Goal: Task Accomplishment & Management: Manage account settings

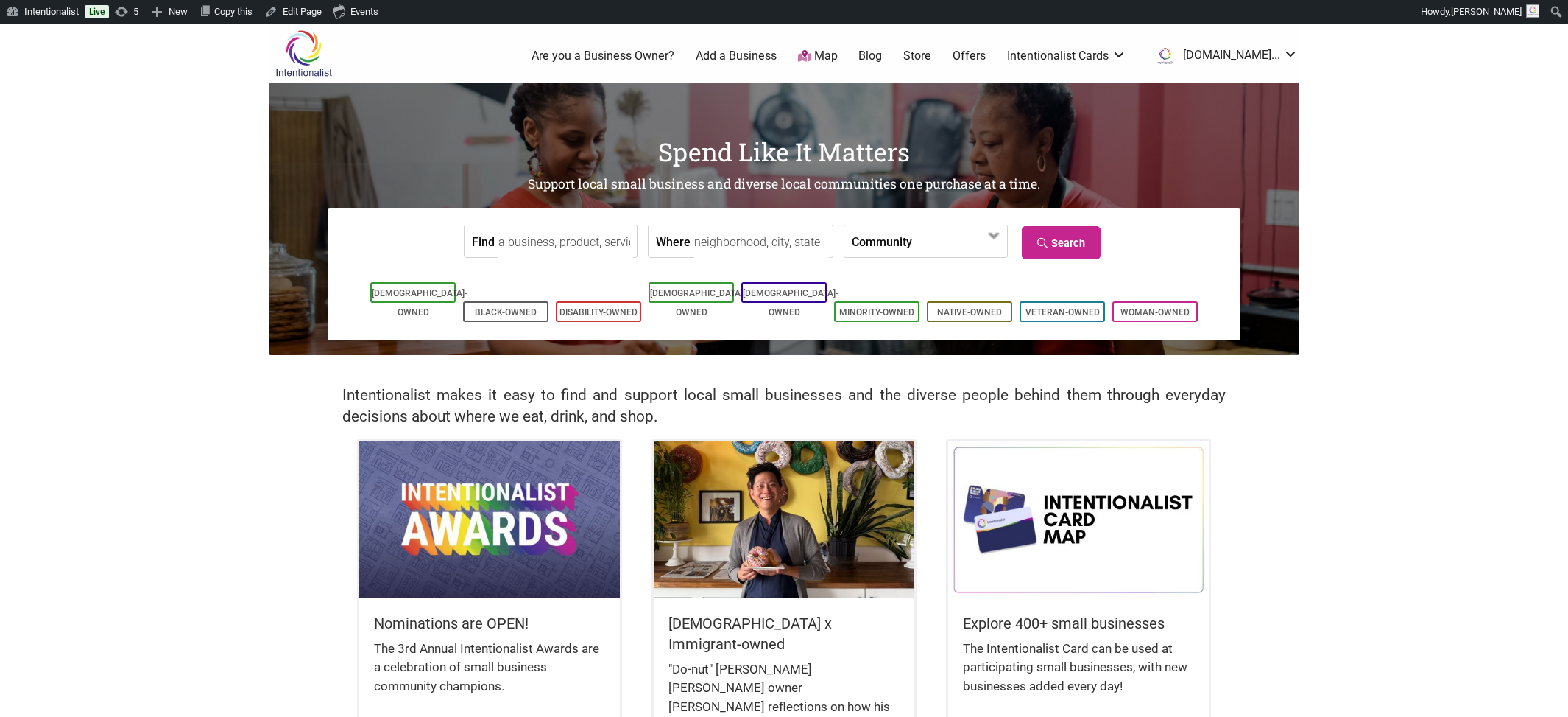
click at [529, 239] on input "Find" at bounding box center [565, 242] width 135 height 33
click at [546, 275] on div "[GEOGRAPHIC_DATA]" at bounding box center [607, 275] width 211 height 28
type input "[GEOGRAPHIC_DATA]"
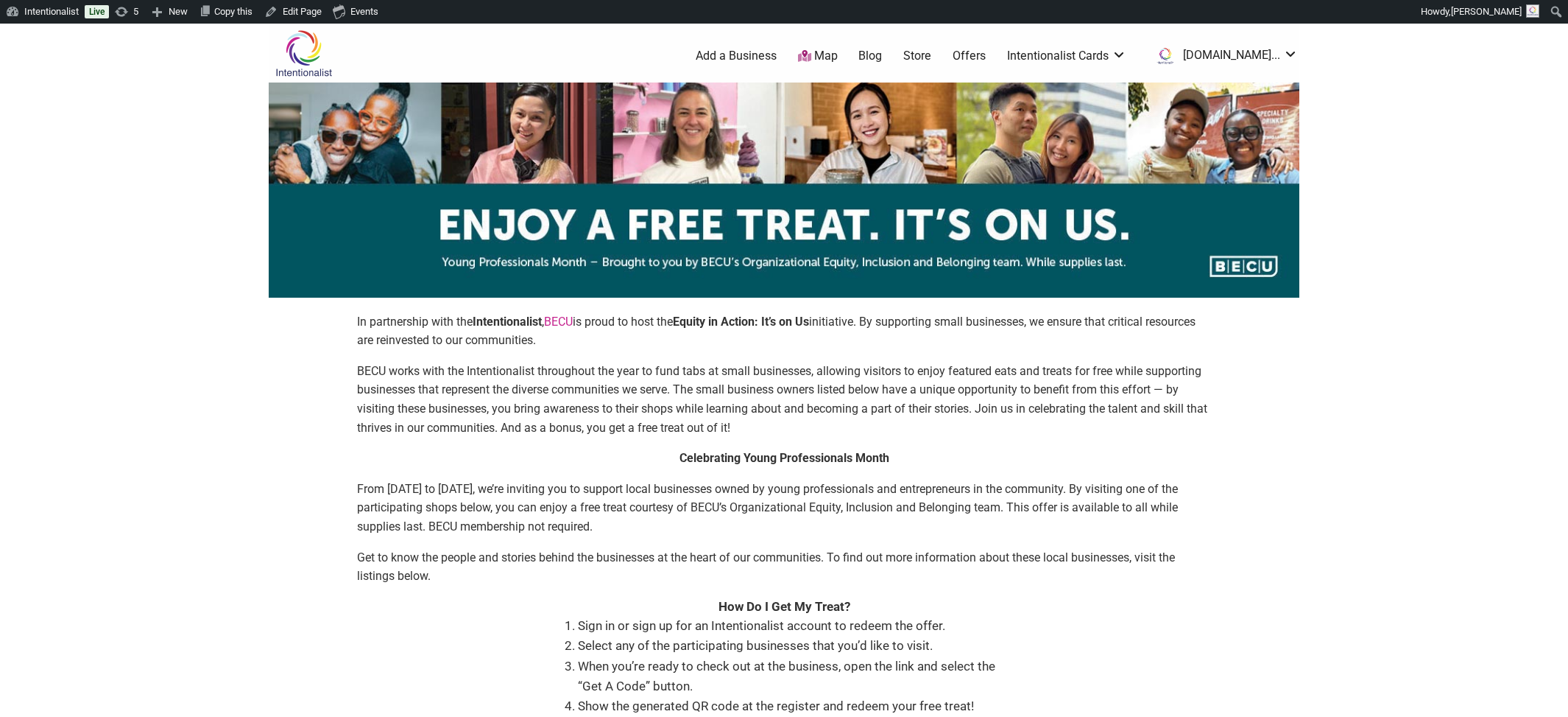
click at [882, 53] on link "Blog" at bounding box center [870, 55] width 24 height 16
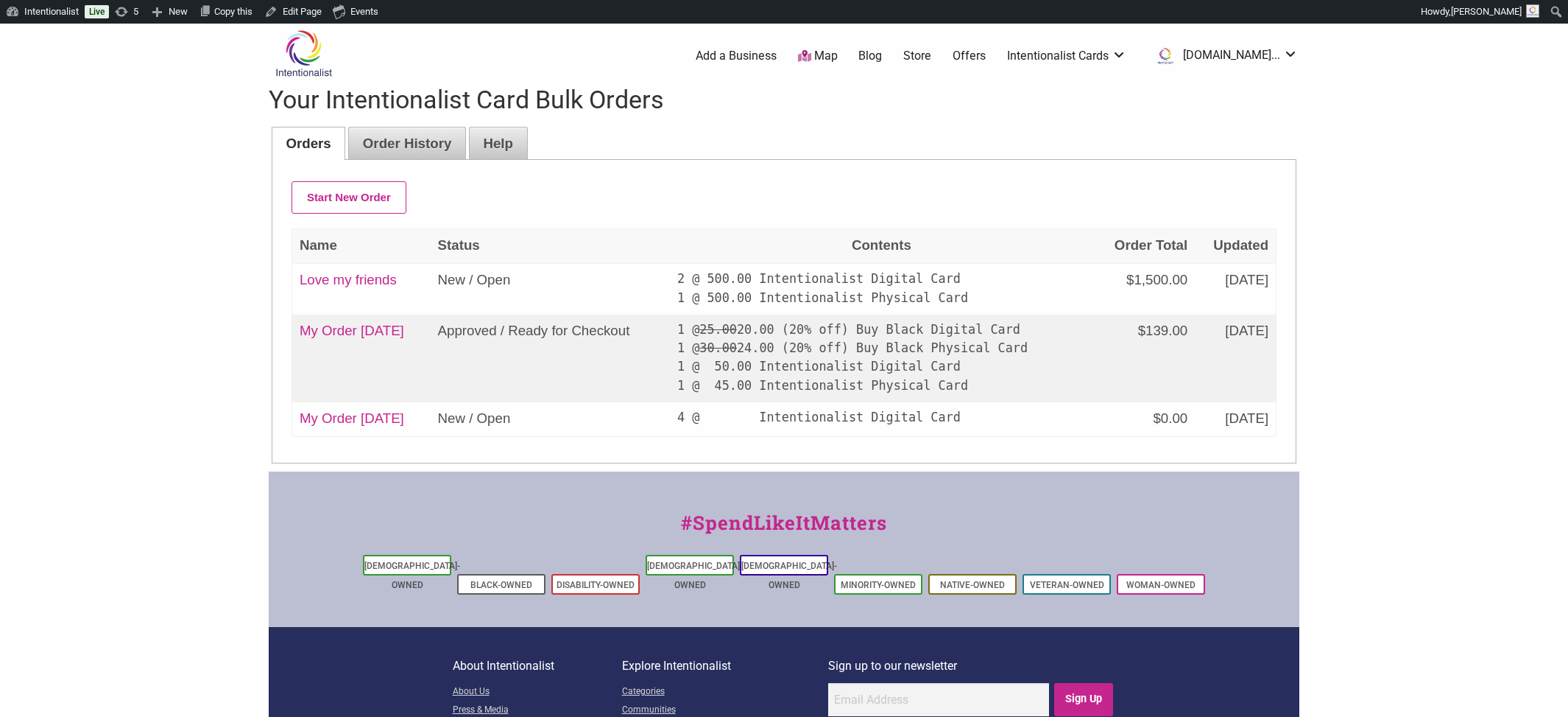
click at [362, 275] on link "Love my friends" at bounding box center [348, 280] width 97 height 15
type input "Love my friends"
type input "[DATE]T06:51"
type textarea "[STREET_ADDRESS]"
select select "Digital"
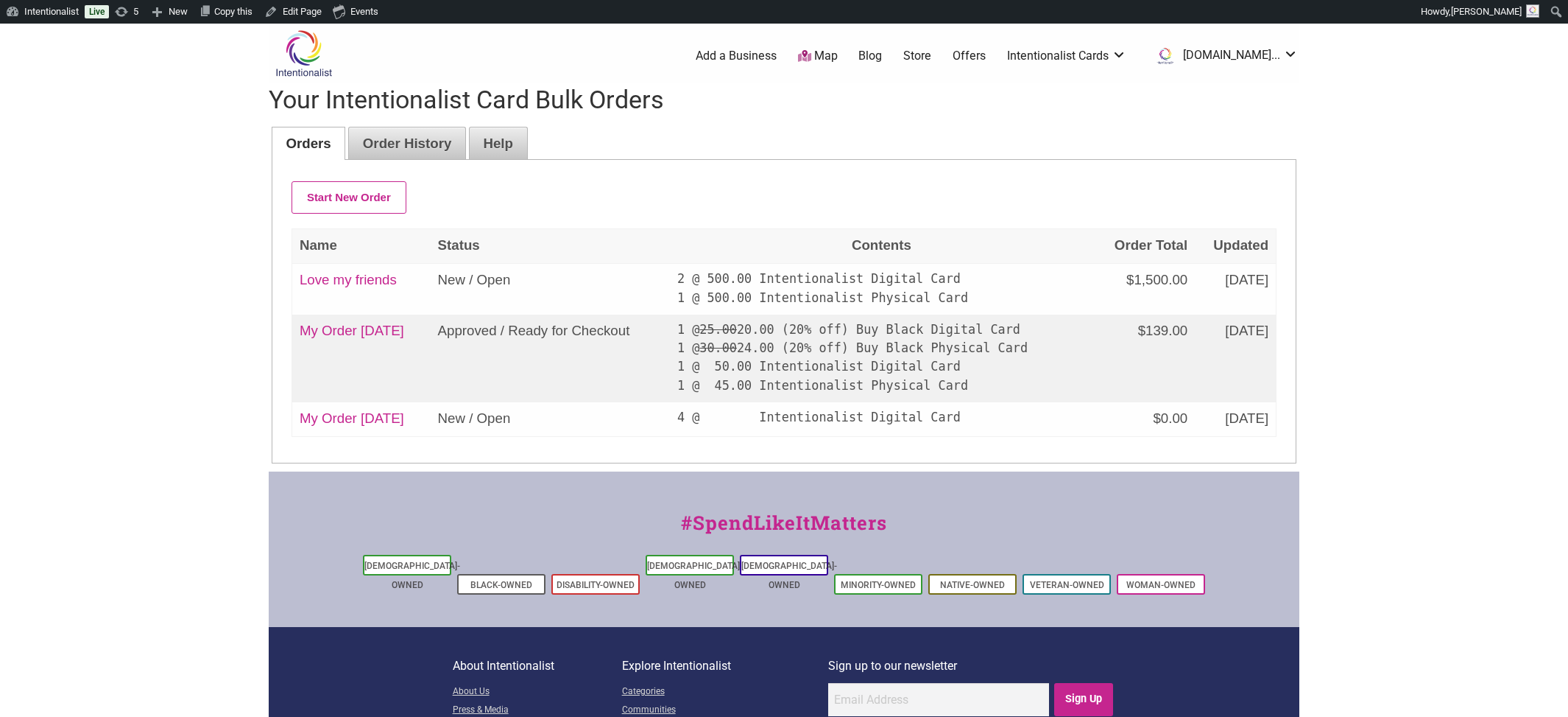
select select "500"
select select "Digital"
select select "500"
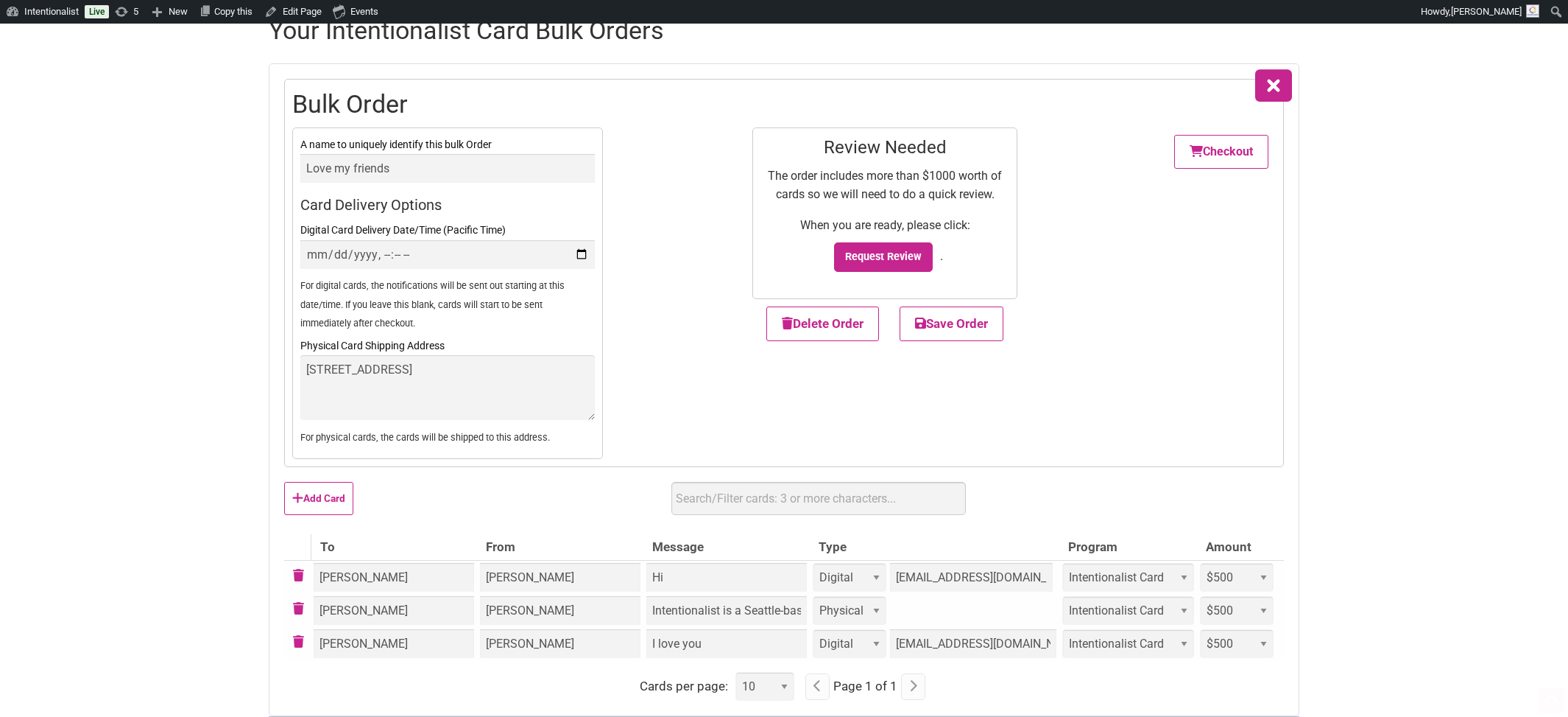
scroll to position [104, 0]
